Goal: Information Seeking & Learning: Find specific page/section

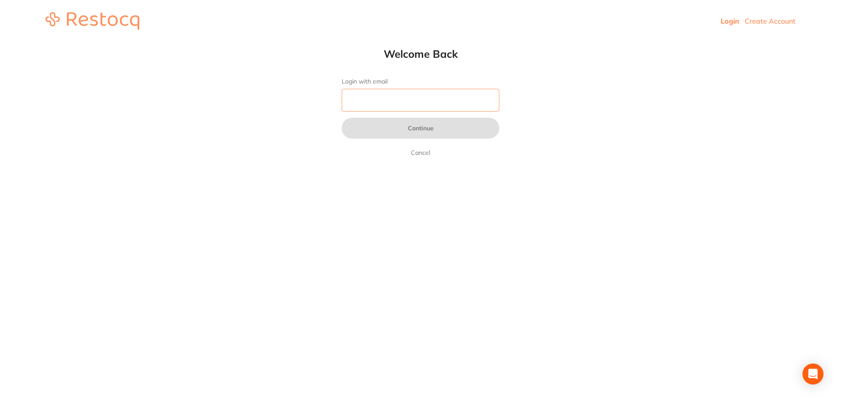
click at [359, 102] on input "Login with email" at bounding box center [420, 100] width 158 height 23
type input "[EMAIL_ADDRESS][DOMAIN_NAME]"
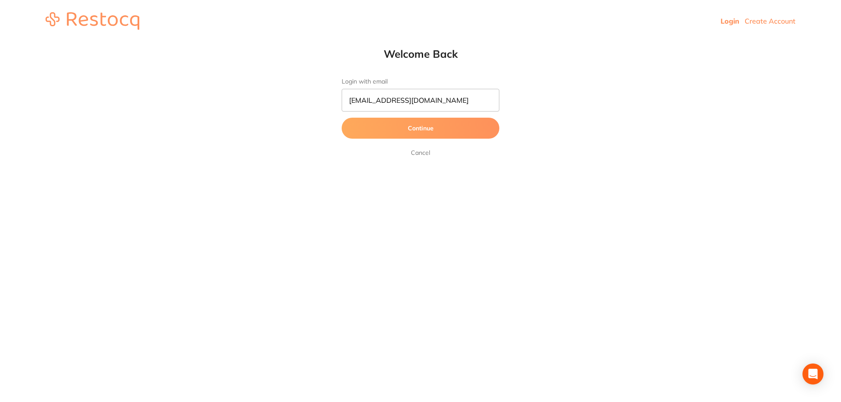
click at [437, 129] on button "Continue" at bounding box center [420, 128] width 158 height 21
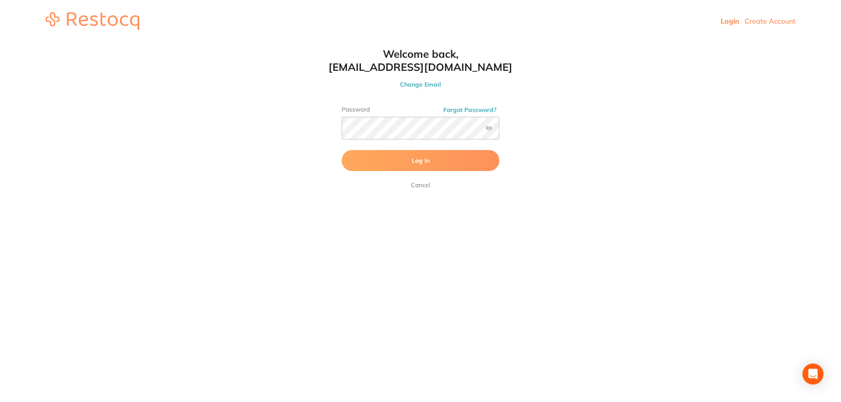
click at [415, 159] on span "Log In" at bounding box center [421, 161] width 18 height 8
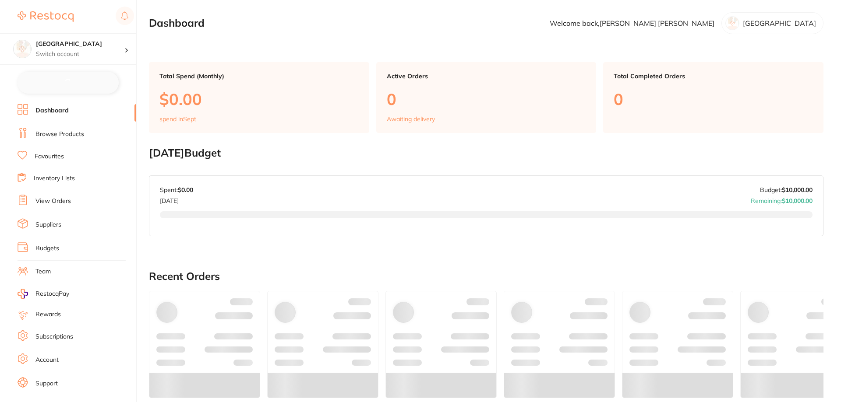
checkbox input "false"
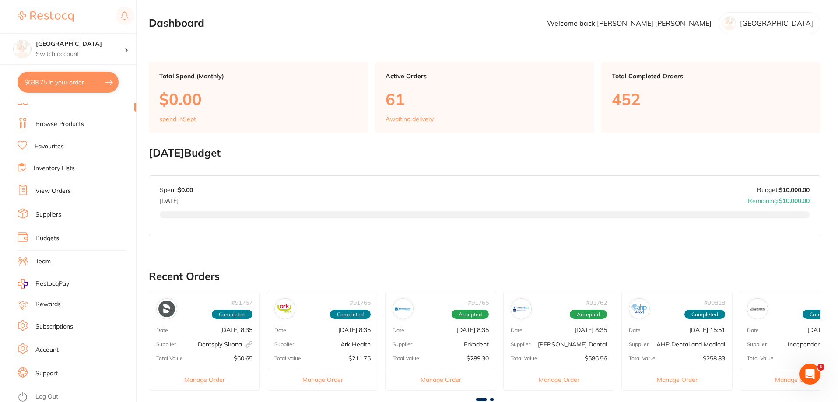
scroll to position [11, 0]
click at [63, 119] on link "Browse Products" at bounding box center [59, 122] width 49 height 9
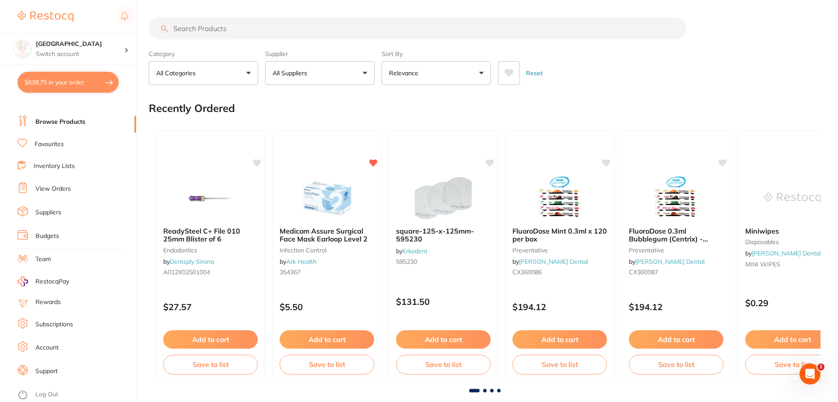
click at [248, 32] on input "search" at bounding box center [418, 29] width 538 height 22
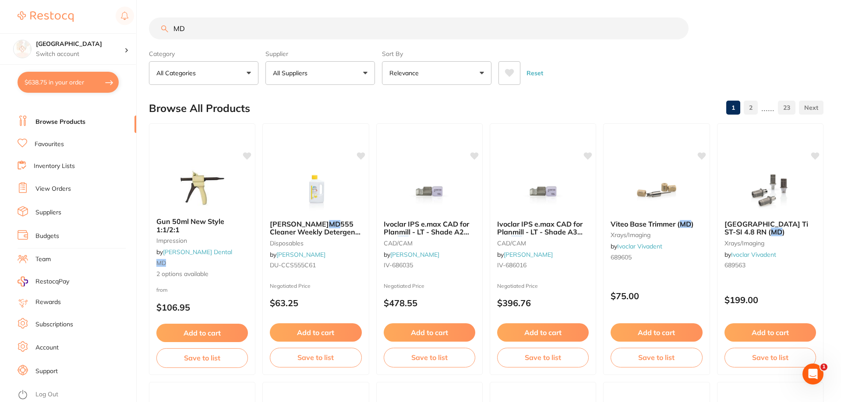
type input "M"
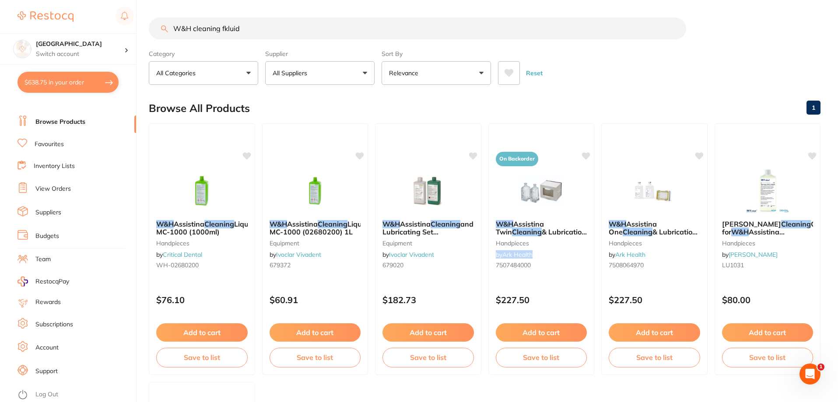
drag, startPoint x: 576, startPoint y: 247, endPoint x: 517, endPoint y: 255, distance: 59.2
click at [579, 246] on div "W&H Assistina Twin Cleaning & Lubrication Set handpieces by Ark Health 75074840…" at bounding box center [542, 246] width 106 height 66
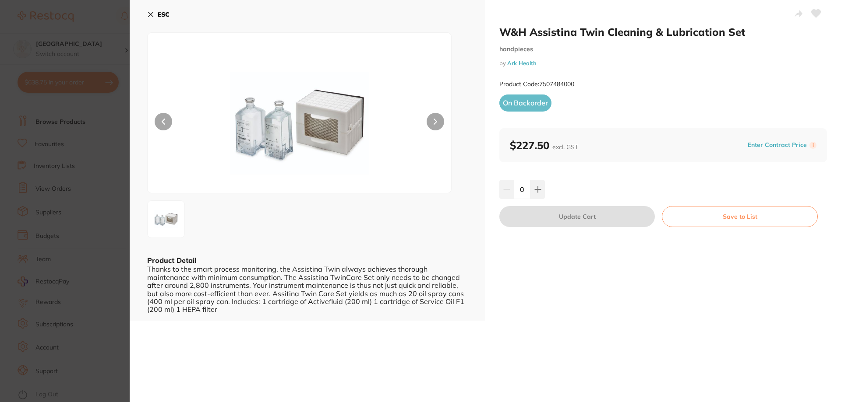
click at [153, 14] on icon at bounding box center [150, 14] width 7 height 7
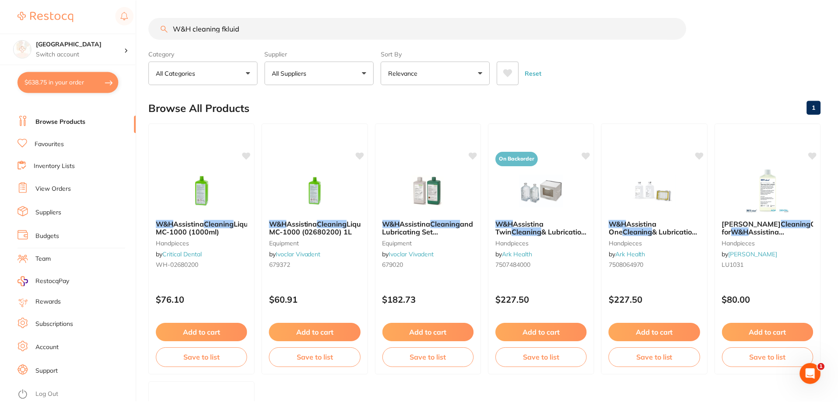
scroll to position [1, 0]
click at [366, 70] on button "All Suppliers" at bounding box center [319, 72] width 109 height 24
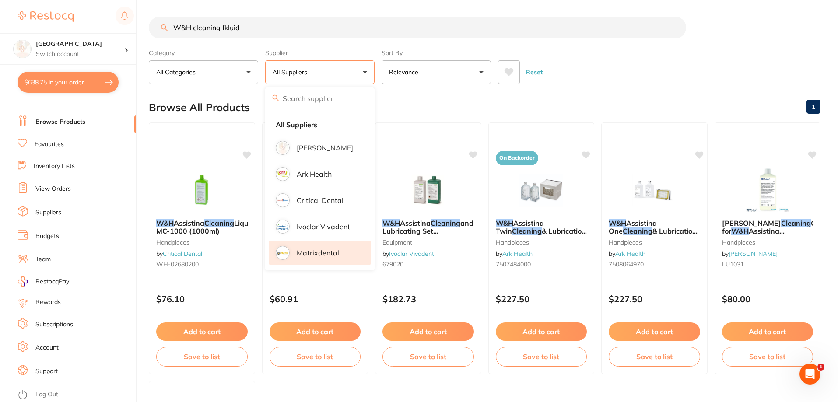
click at [330, 253] on p "Matrixdental" at bounding box center [318, 253] width 42 height 8
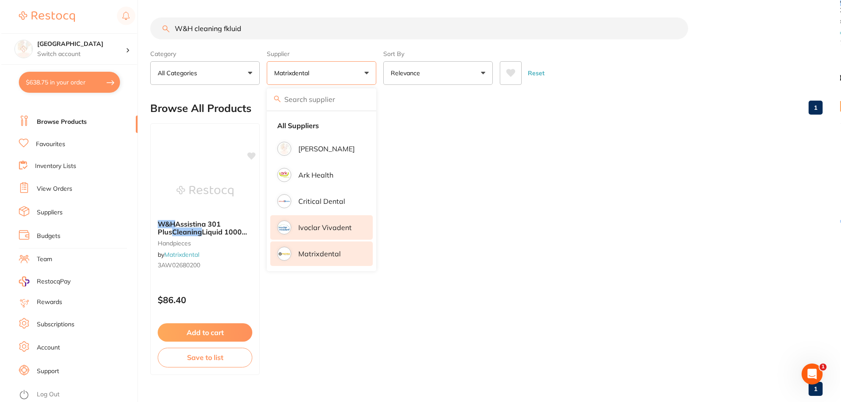
scroll to position [0, 0]
click at [294, 311] on ul "W&H Assistina 301 Plus Cleaning Liquid 1000ml MC-1000 handpieces by Matrixdenta…" at bounding box center [485, 249] width 672 height 252
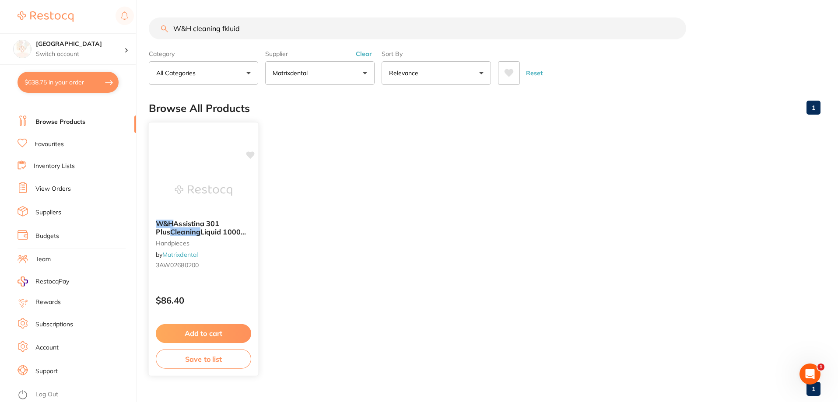
click at [195, 222] on span "Assistina 301 Plus" at bounding box center [187, 227] width 63 height 17
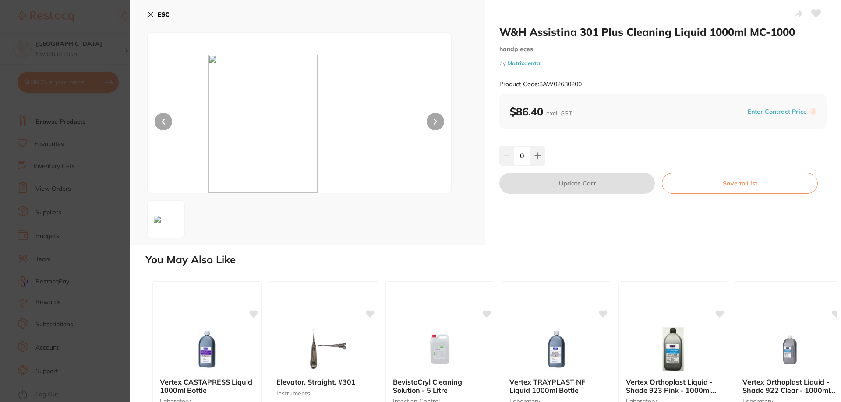
click at [150, 14] on icon at bounding box center [150, 14] width 5 height 5
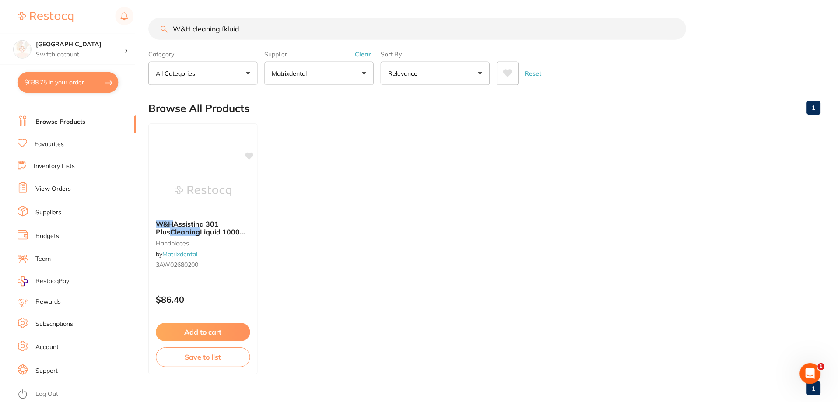
scroll to position [1, 0]
click at [249, 28] on input "W&H cleaning fkluid" at bounding box center [418, 28] width 538 height 22
type input "W"
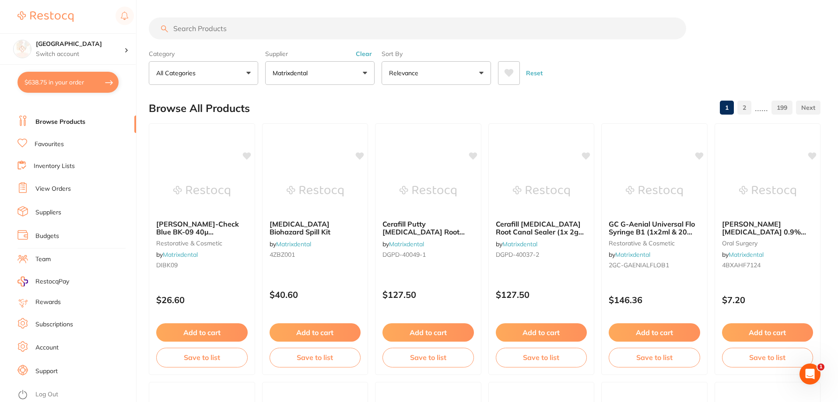
scroll to position [0, 0]
